Goal: Task Accomplishment & Management: Use online tool/utility

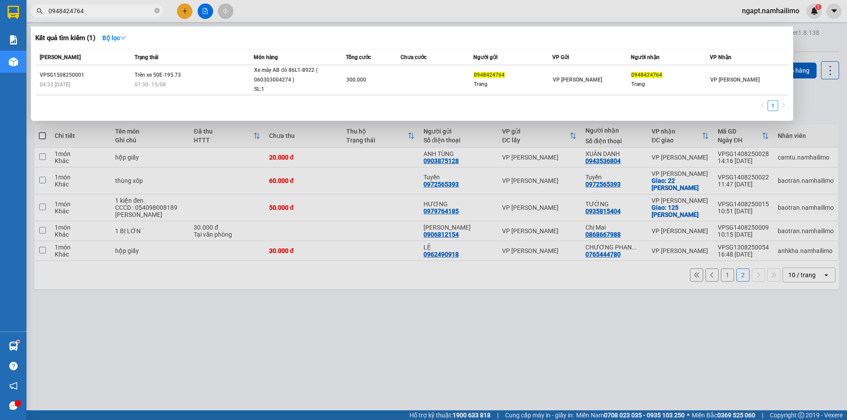
click at [365, 313] on div at bounding box center [423, 210] width 847 height 420
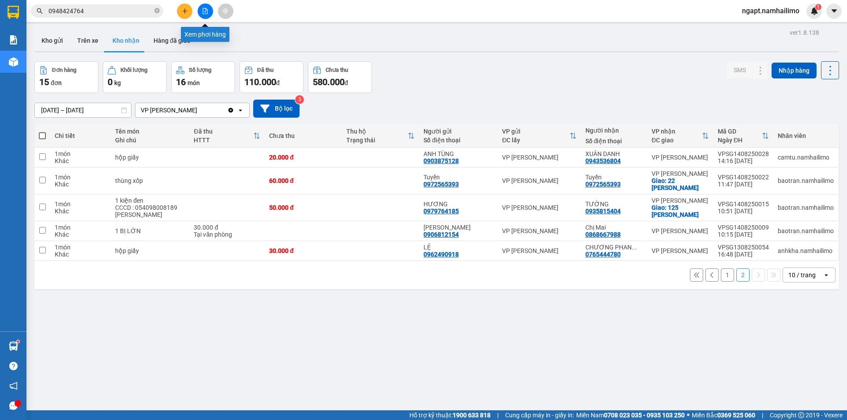
click at [204, 12] on icon "file-add" at bounding box center [205, 11] width 5 height 6
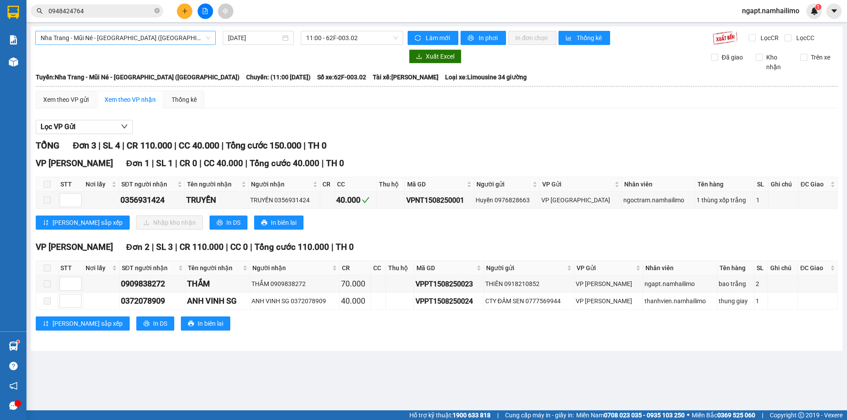
click at [164, 37] on span "Nha Trang - Mũi Né - [GEOGRAPHIC_DATA] ([GEOGRAPHIC_DATA])" at bounding box center [126, 37] width 170 height 13
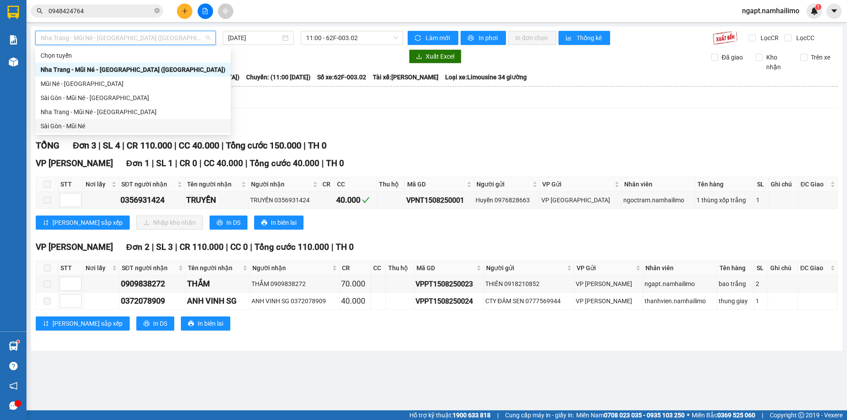
click at [67, 130] on div "Sài Gòn - Mũi Né" at bounding box center [133, 126] width 185 height 10
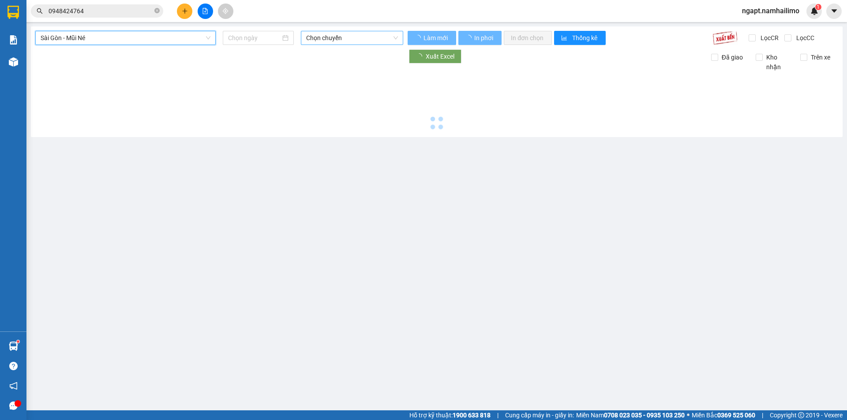
type input "[DATE]"
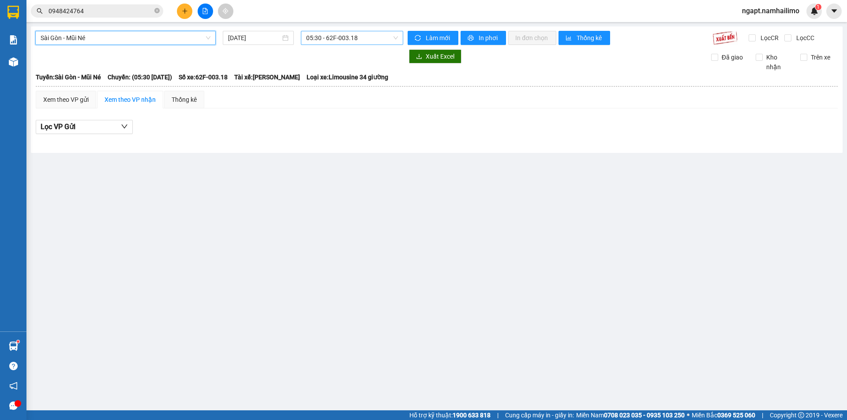
click at [384, 36] on span "05:30 - 62F-003.18" at bounding box center [352, 37] width 92 height 13
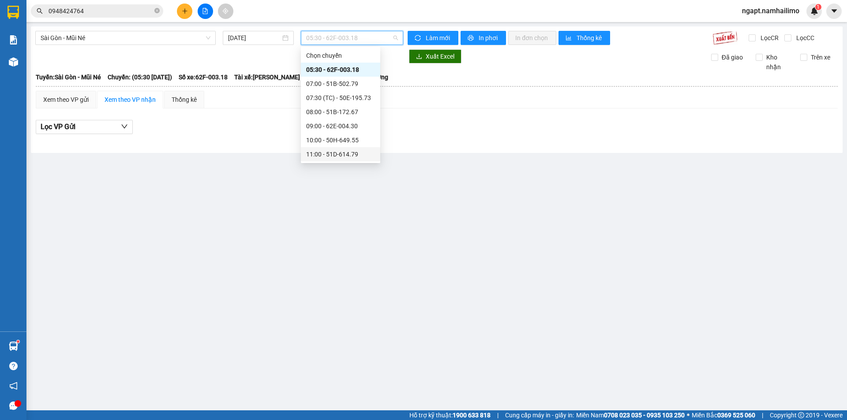
scroll to position [118, 0]
click at [350, 97] on div "17:00 - 62F-003.18" at bounding box center [340, 93] width 69 height 10
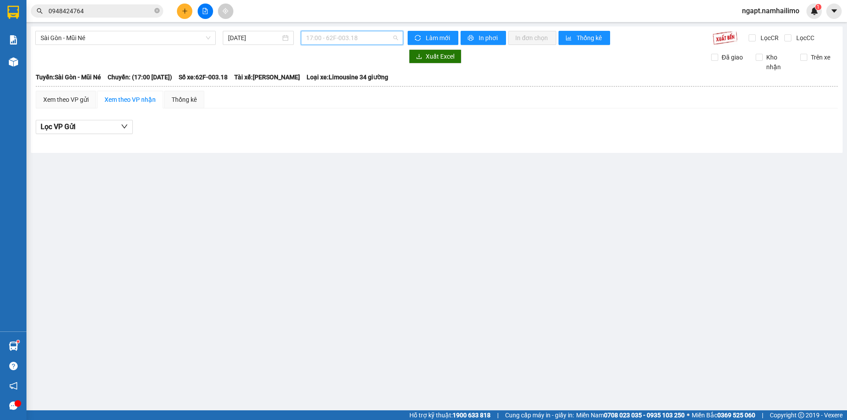
click at [379, 40] on span "17:00 - 62F-003.18" at bounding box center [352, 37] width 92 height 13
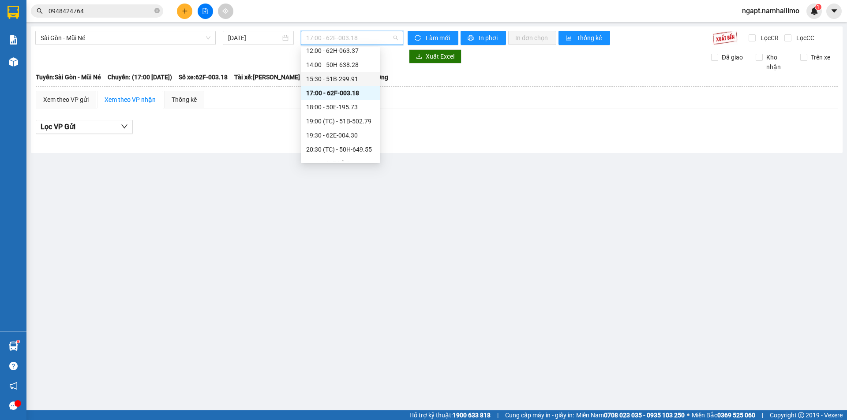
click at [349, 80] on div "15:30 - 51B-299.91" at bounding box center [340, 79] width 69 height 10
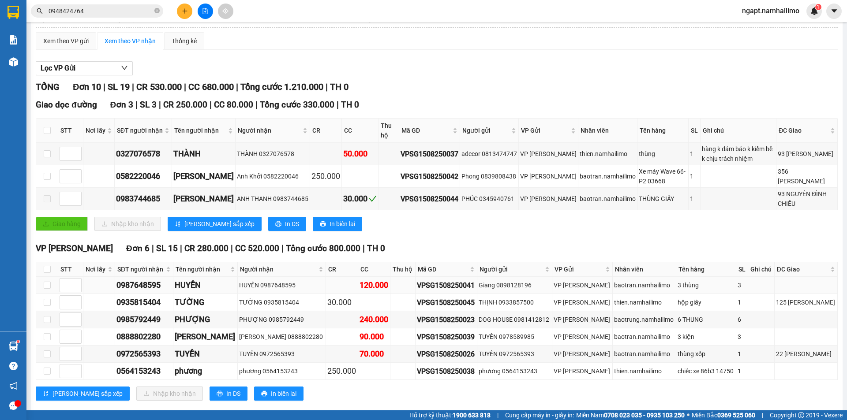
scroll to position [118, 0]
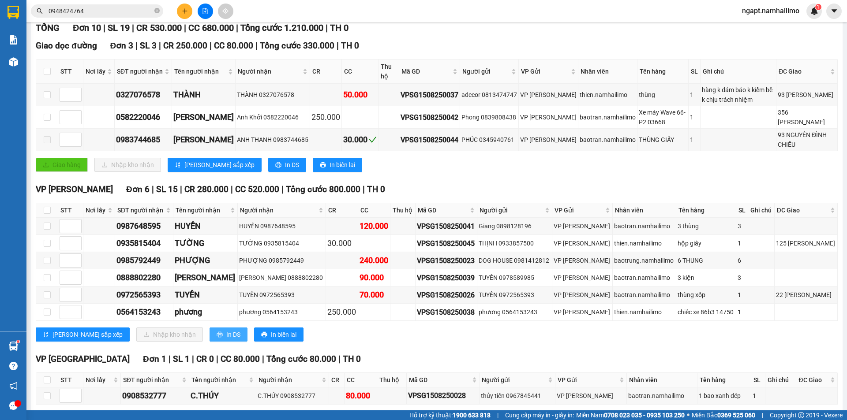
click at [226, 334] on span "In DS" at bounding box center [233, 335] width 14 height 10
